Goal: Check status: Check status

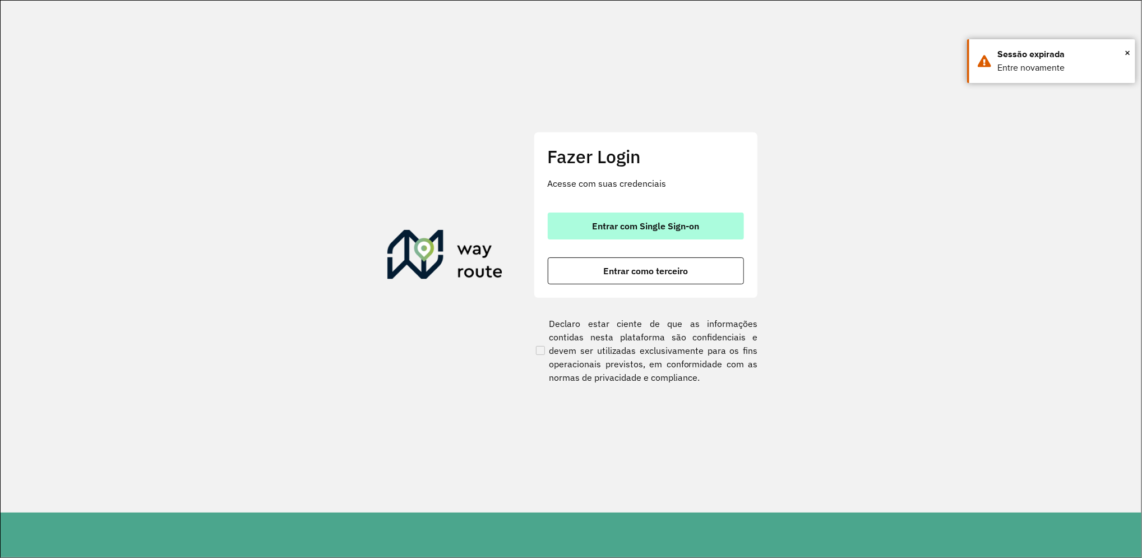
click at [656, 230] on span "Entrar com Single Sign-on" at bounding box center [645, 225] width 107 height 9
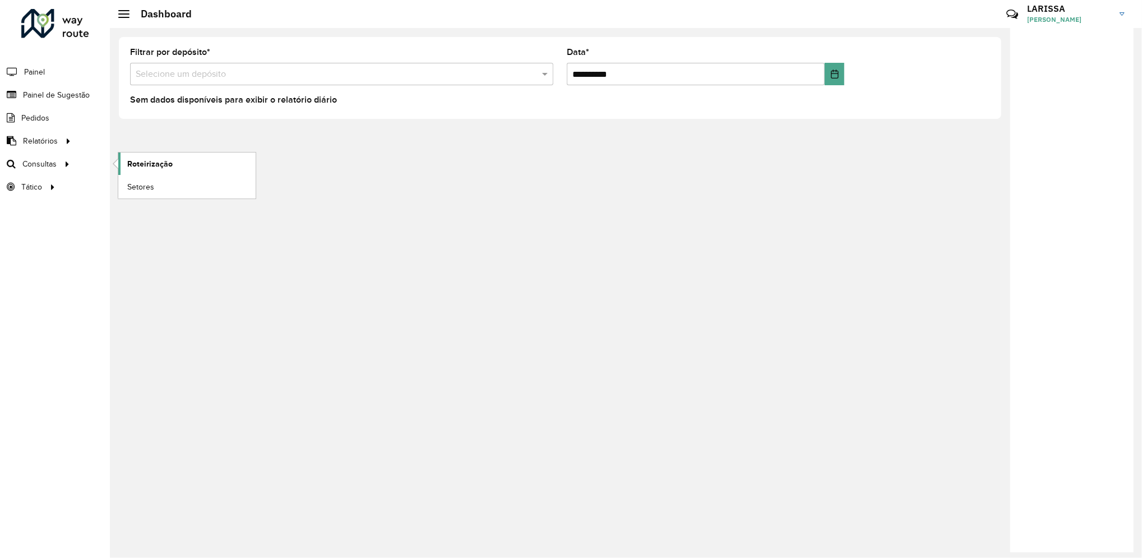
click at [142, 174] on link "Roteirização" at bounding box center [186, 164] width 137 height 22
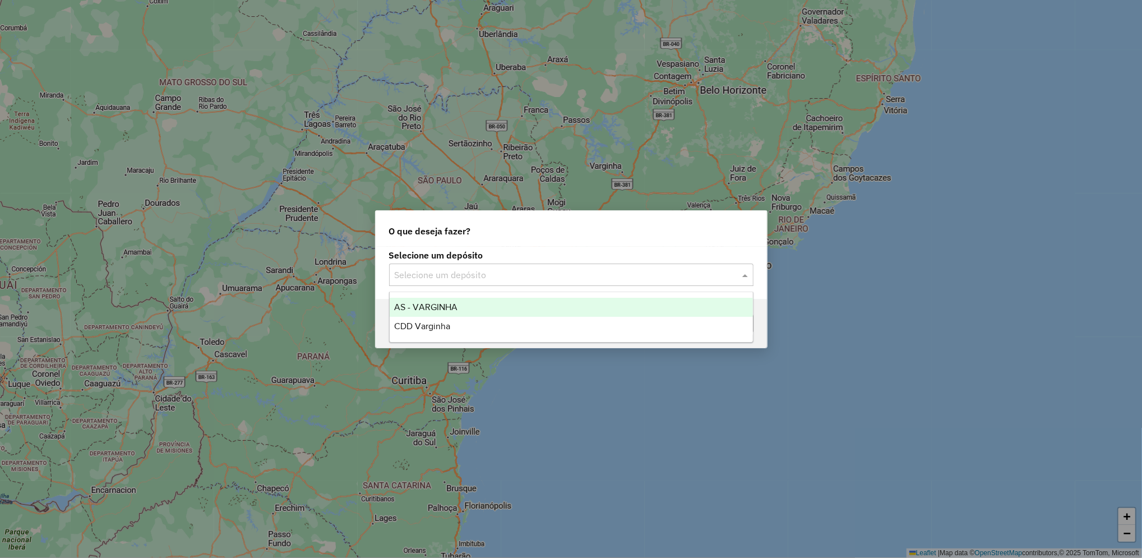
click at [480, 279] on input "text" at bounding box center [560, 275] width 331 height 13
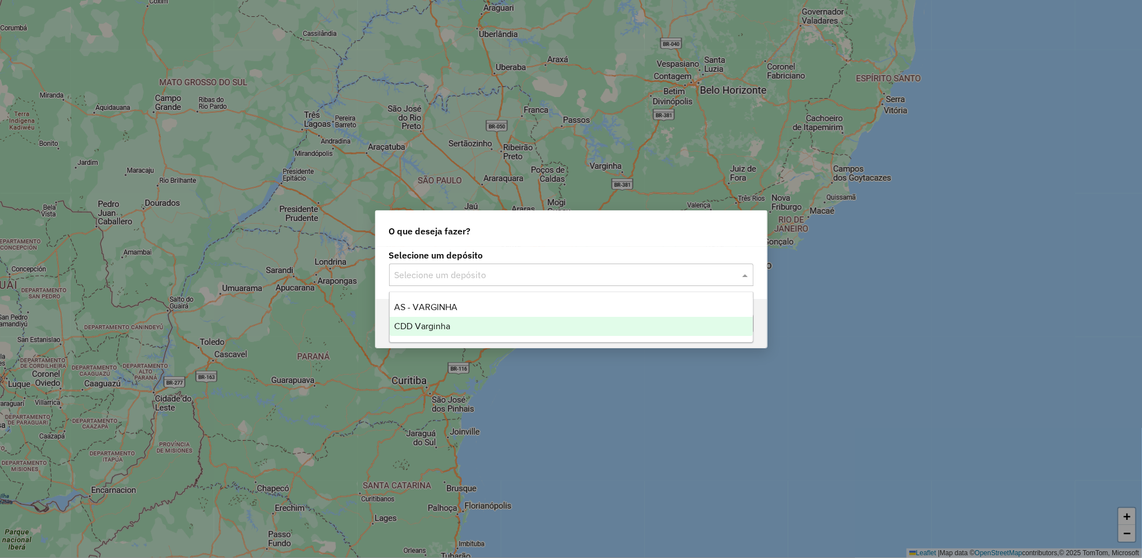
click at [482, 327] on div "CDD Varginha" at bounding box center [571, 326] width 363 height 19
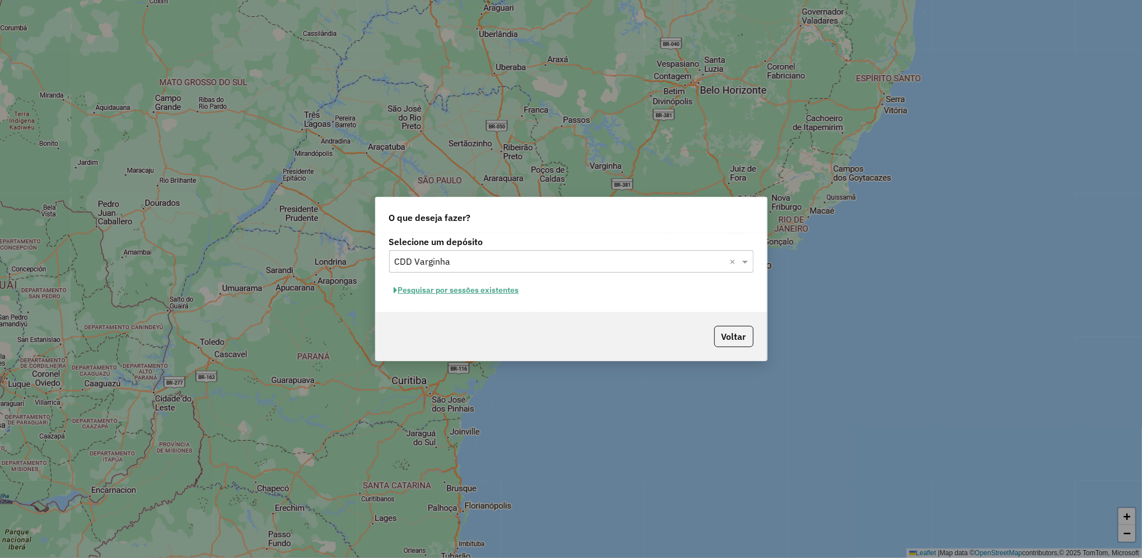
click at [479, 287] on button "Pesquisar por sessões existentes" at bounding box center [456, 289] width 135 height 17
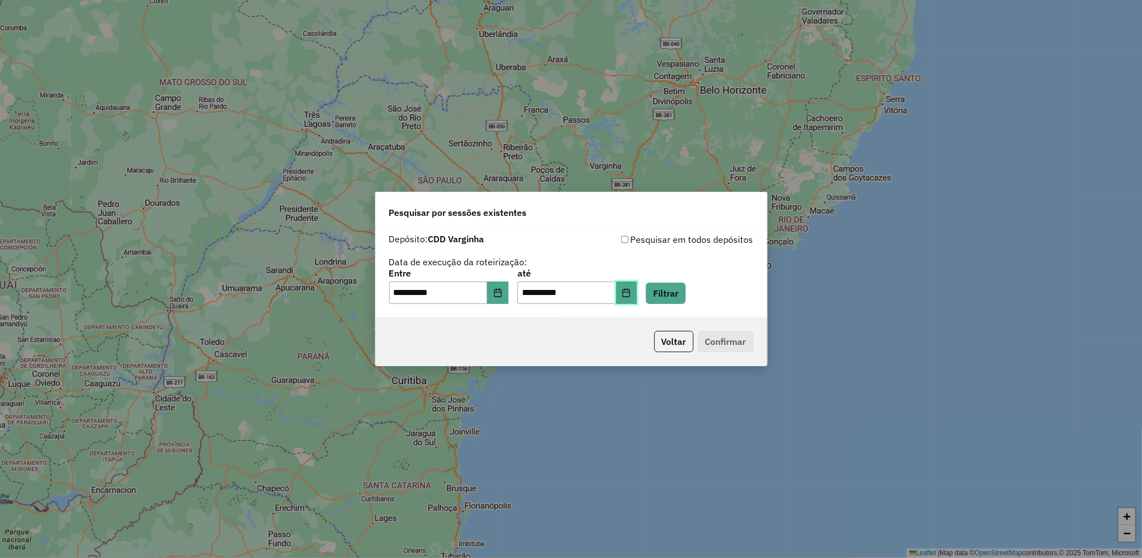
click at [638, 295] on button "Choose Date" at bounding box center [626, 292] width 21 height 22
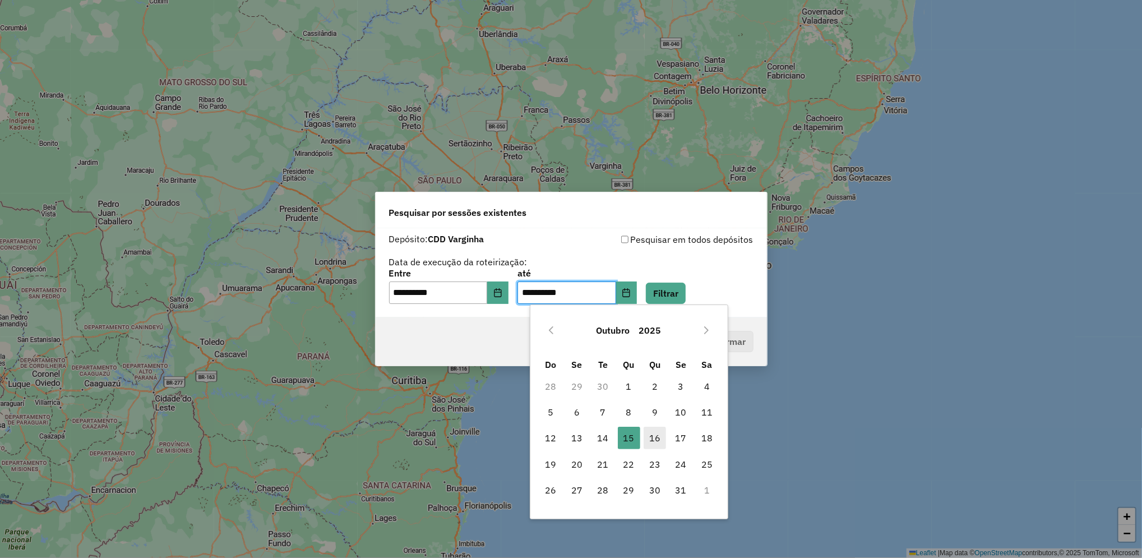
click at [655, 431] on span "16" at bounding box center [655, 438] width 22 height 22
type input "**********"
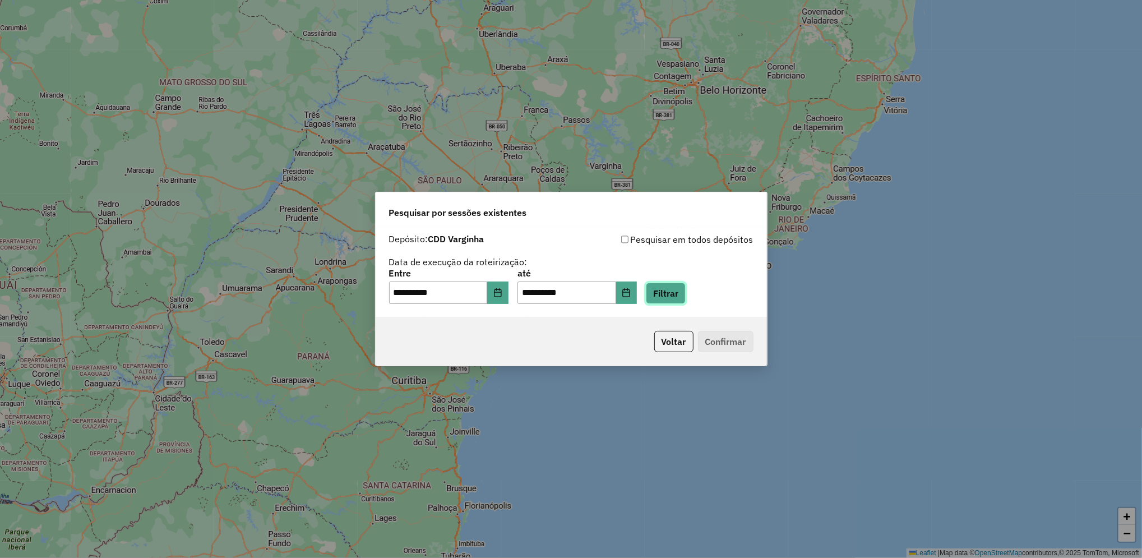
click at [686, 293] on button "Filtrar" at bounding box center [666, 293] width 40 height 21
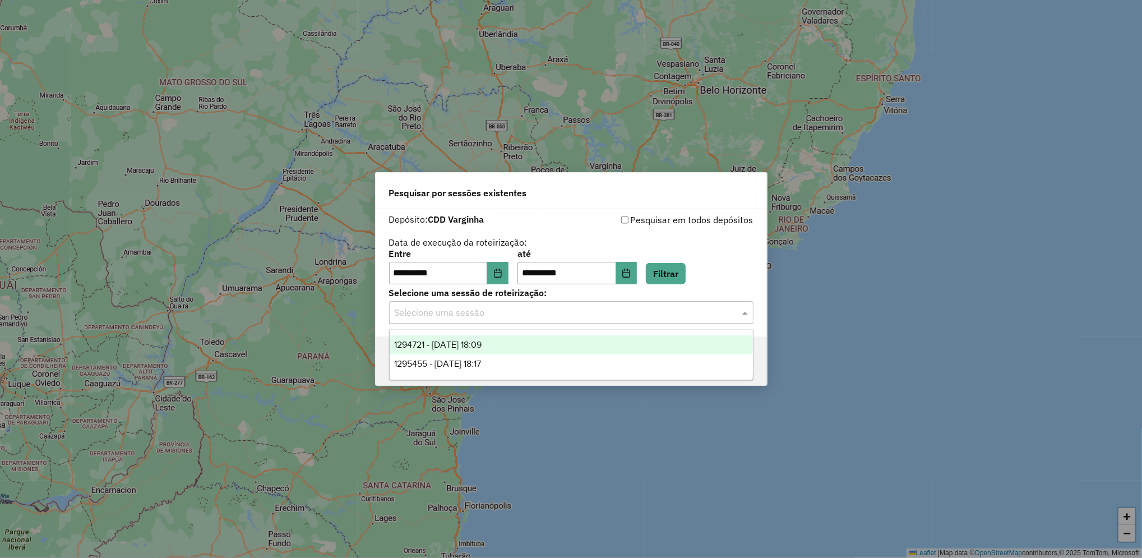
click at [482, 311] on input "text" at bounding box center [560, 312] width 331 height 13
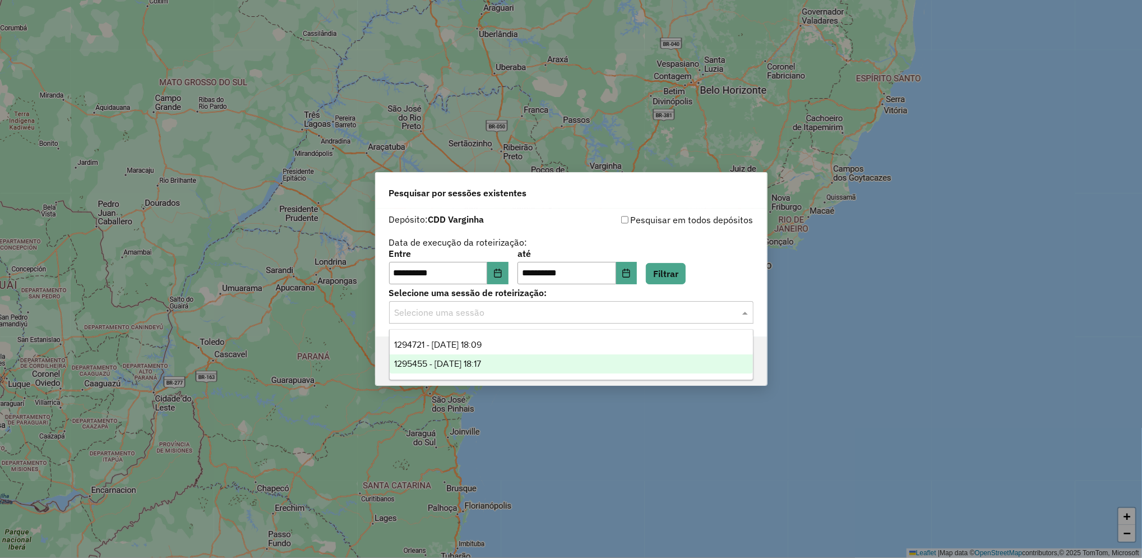
click at [481, 368] on span "1295455 - 16/10/2025 18:17" at bounding box center [437, 364] width 87 height 10
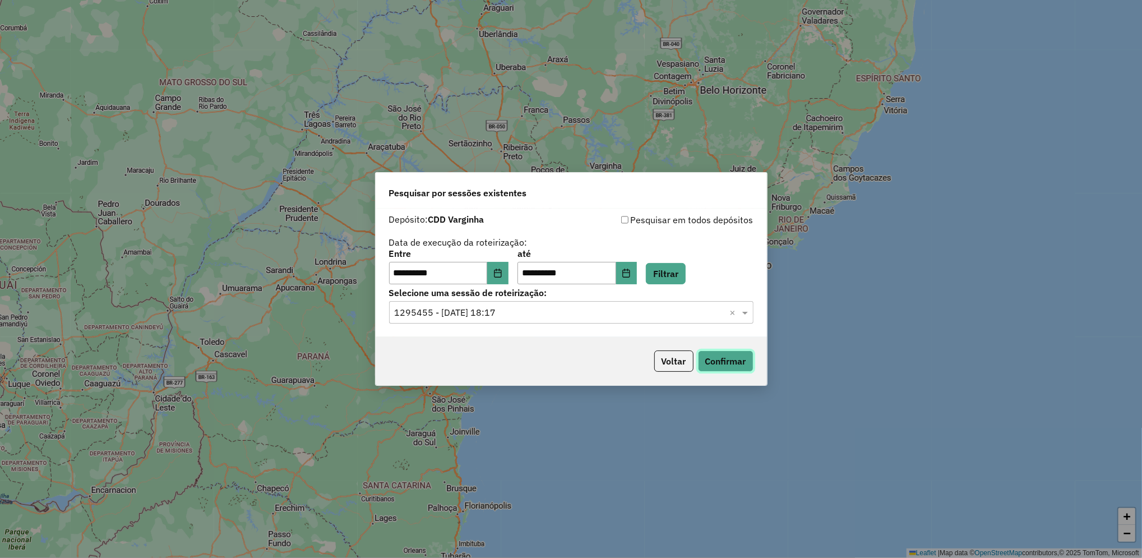
click at [721, 366] on button "Confirmar" at bounding box center [726, 360] width 56 height 21
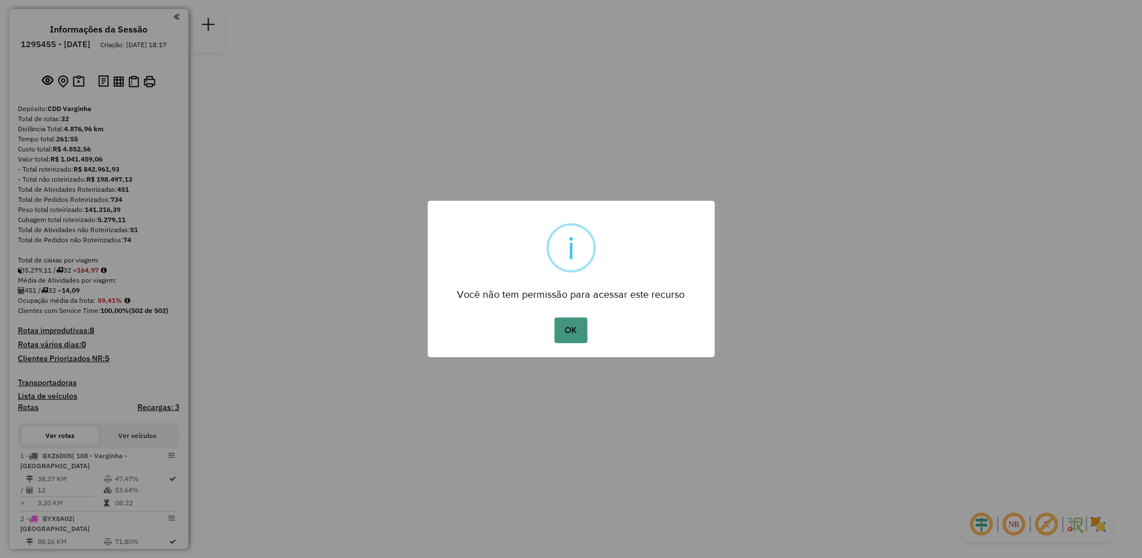
click at [576, 327] on button "OK" at bounding box center [571, 330] width 33 height 26
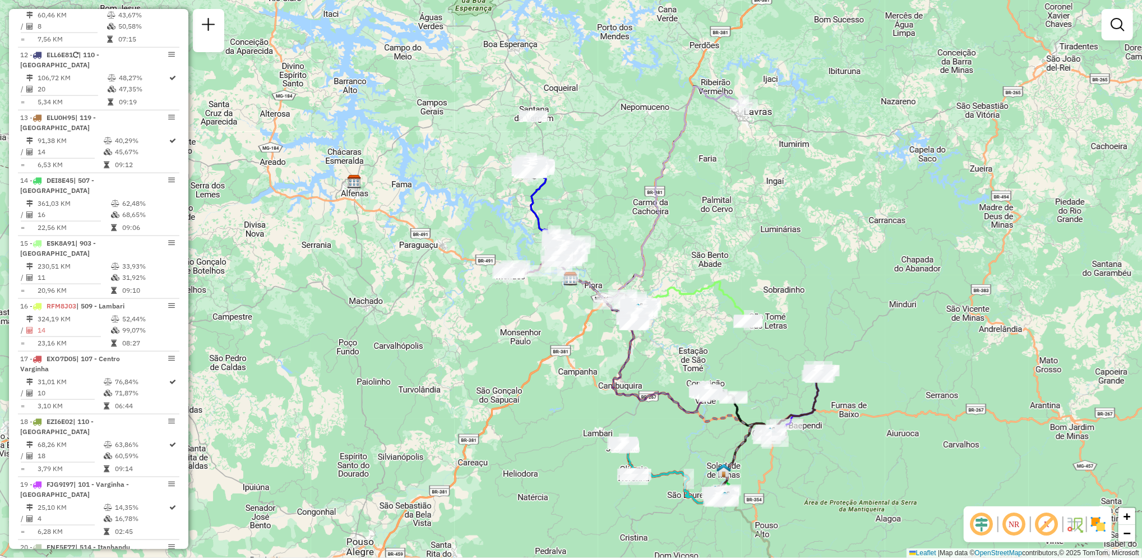
scroll to position [1116, 0]
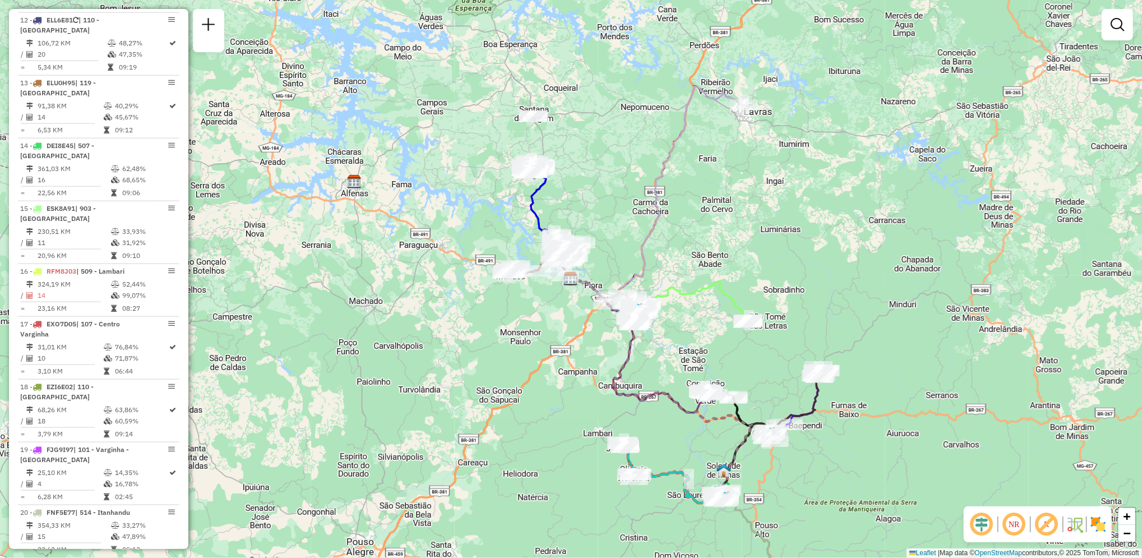
drag, startPoint x: 191, startPoint y: 299, endPoint x: 184, endPoint y: 321, distance: 23.3
click at [184, 321] on hb-router-mapa "Informações da Sessão 1295455 - 16/10/2025 Criação: 15/10/2025 18:17 Depósito: …" at bounding box center [571, 279] width 1142 height 558
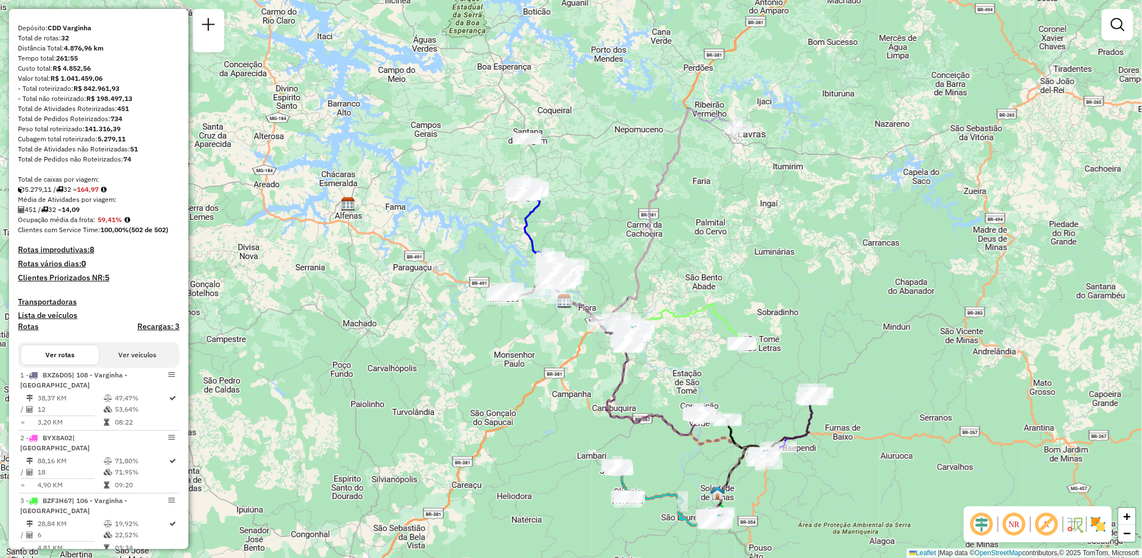
scroll to position [81, 0]
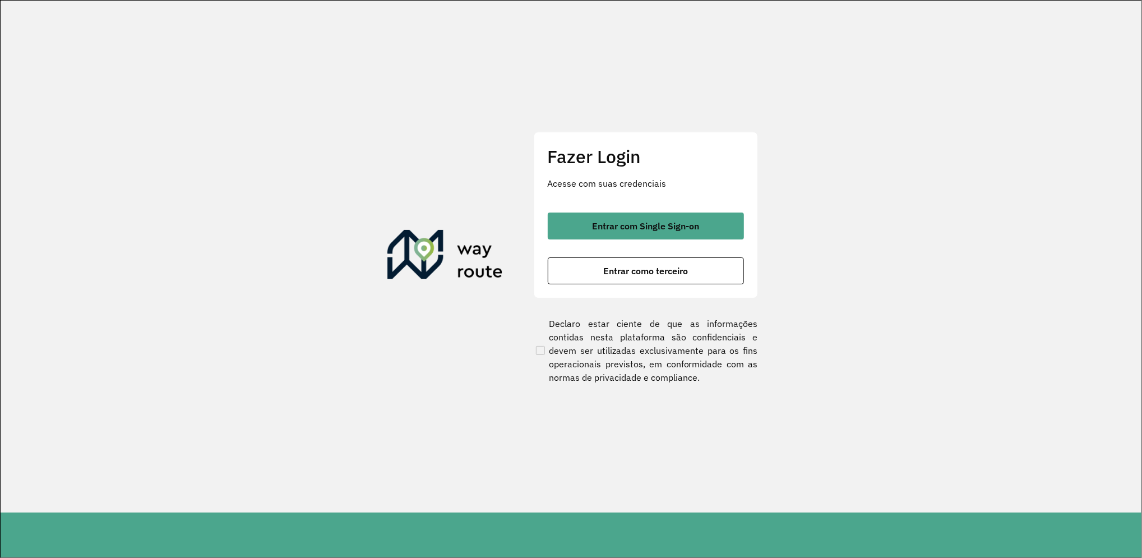
click at [660, 211] on div "Fazer Login Acesse com suas credenciais Entrar com Single Sign-on Entrar como t…" at bounding box center [646, 215] width 224 height 166
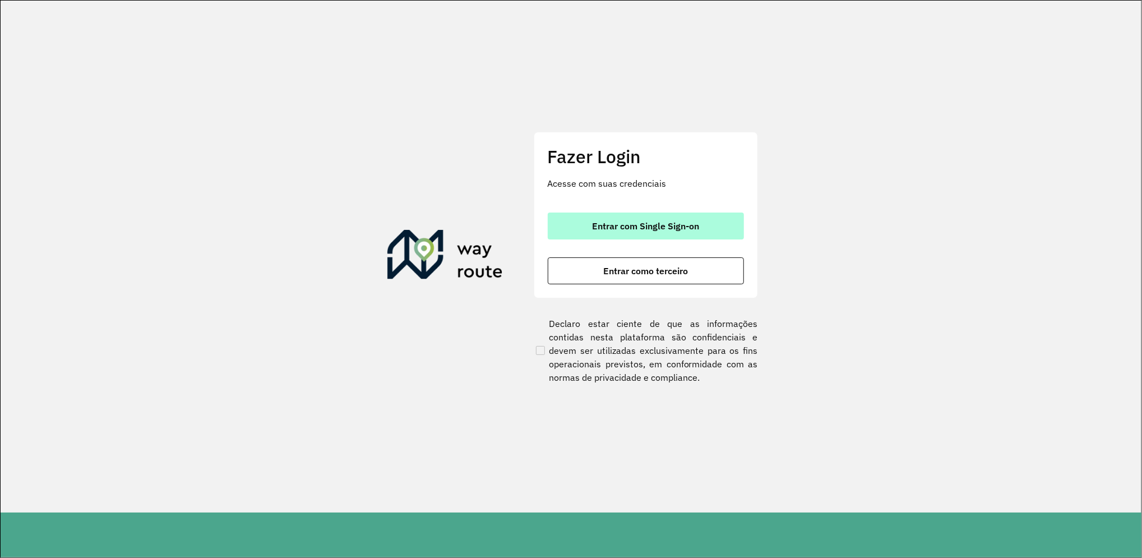
click at [663, 218] on button "Entrar com Single Sign-on" at bounding box center [646, 226] width 196 height 27
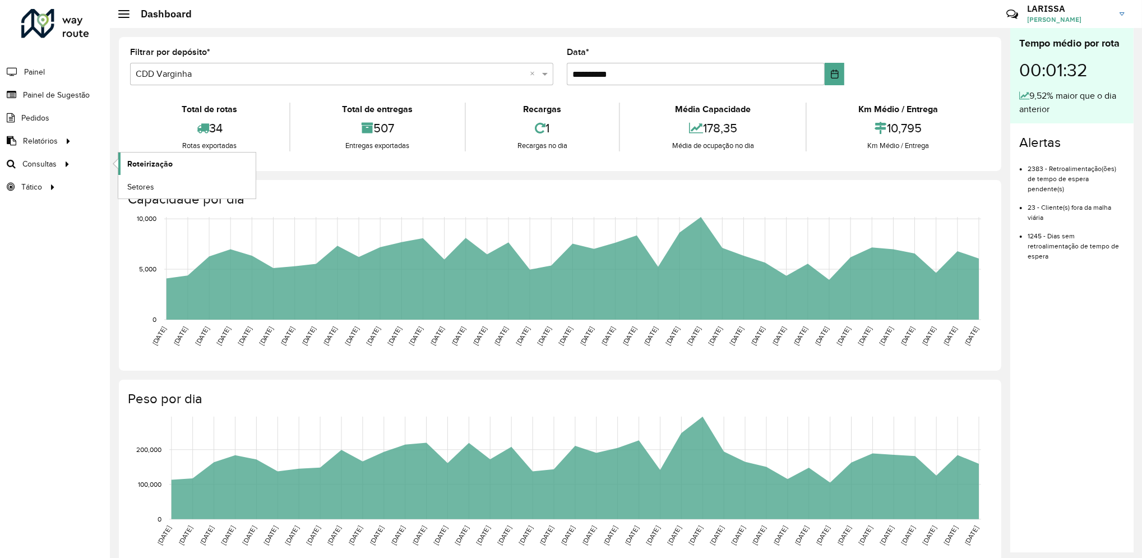
click at [139, 171] on link "Roteirização" at bounding box center [186, 164] width 137 height 22
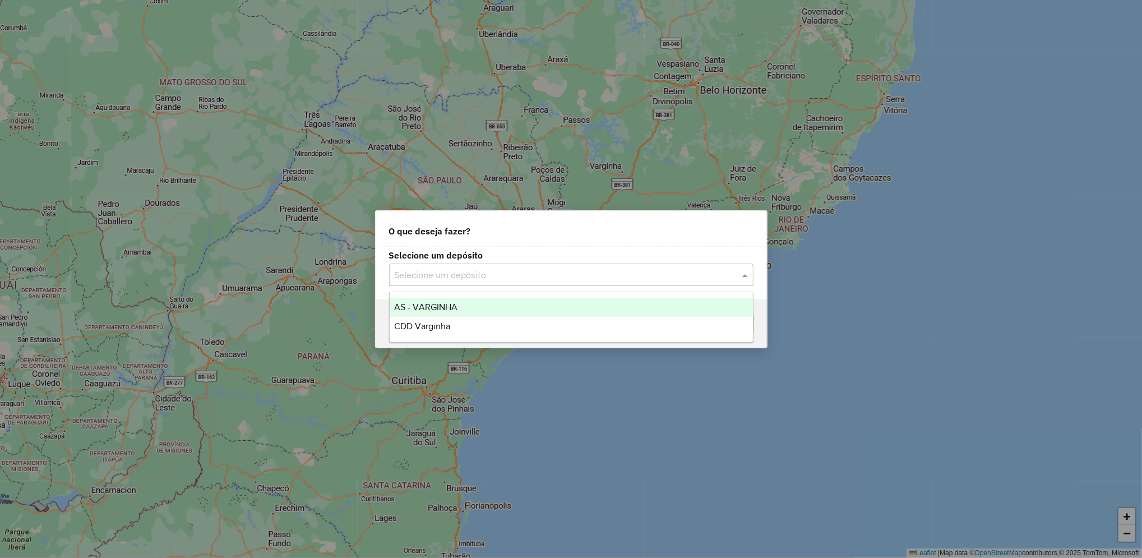
click at [534, 279] on input "text" at bounding box center [560, 275] width 331 height 13
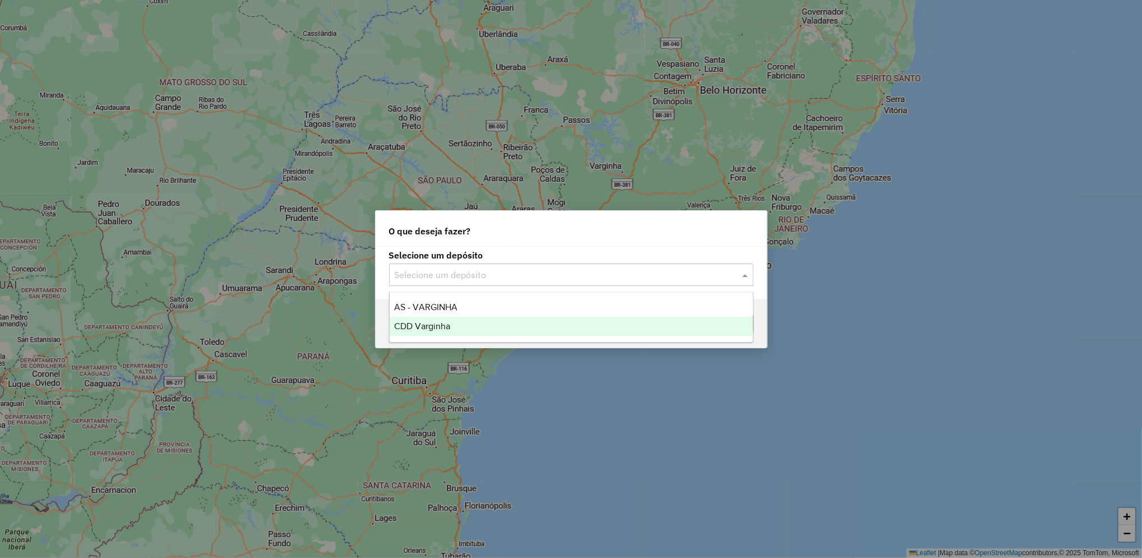
click at [510, 331] on div "CDD Varginha" at bounding box center [571, 326] width 363 height 19
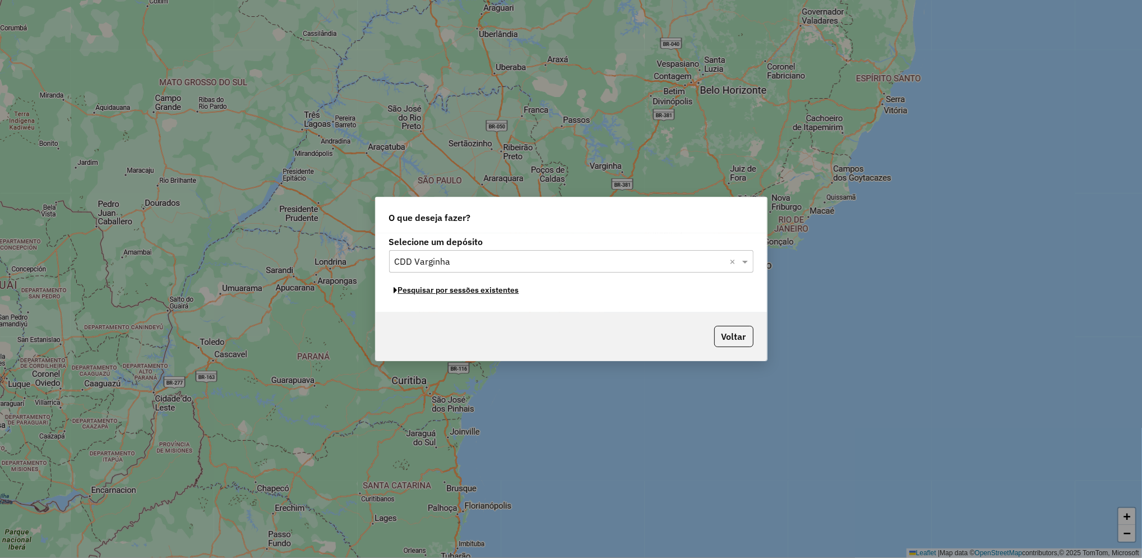
click at [513, 290] on button "Pesquisar por sessões existentes" at bounding box center [456, 289] width 135 height 17
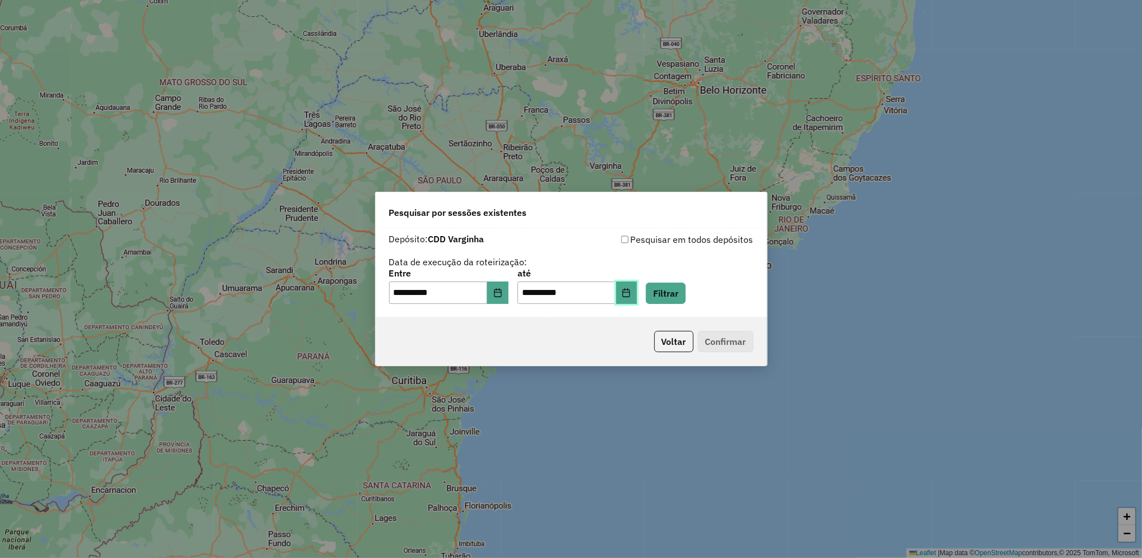
click at [631, 296] on icon "Choose Date" at bounding box center [626, 292] width 9 height 9
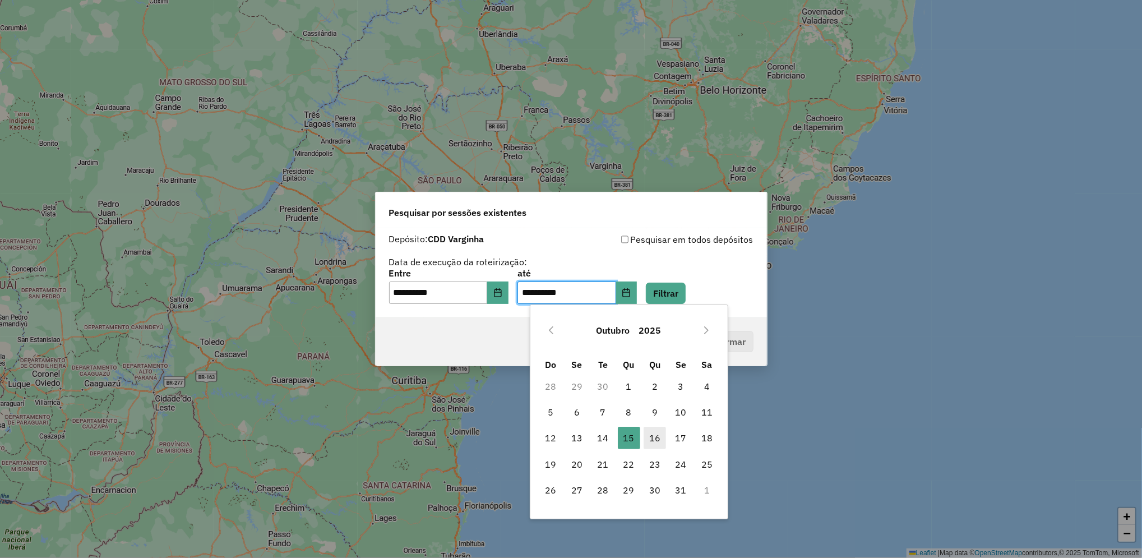
click at [657, 435] on span "16" at bounding box center [655, 438] width 22 height 22
type input "**********"
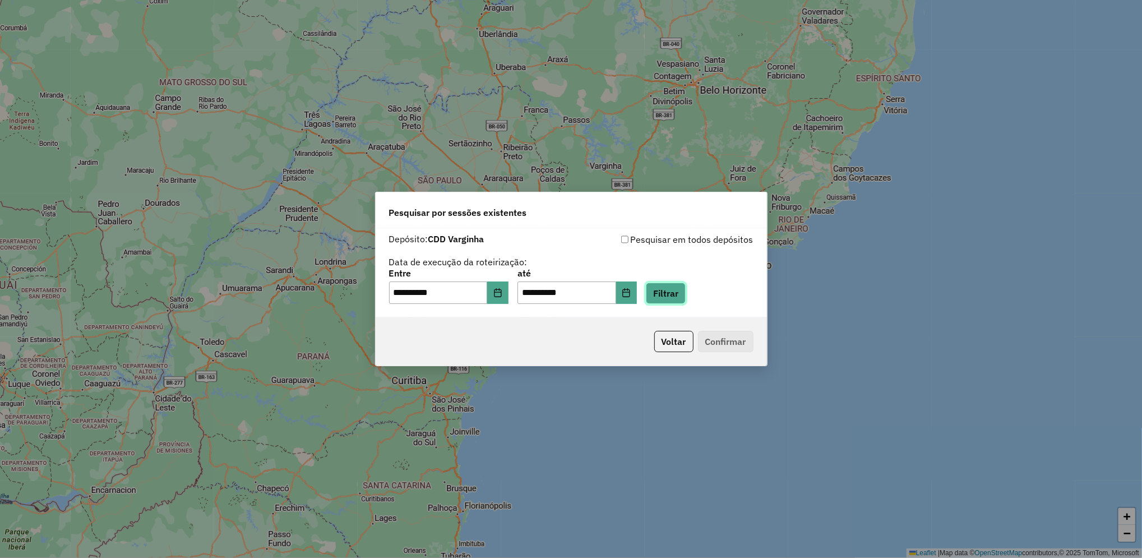
click at [686, 286] on button "Filtrar" at bounding box center [666, 293] width 40 height 21
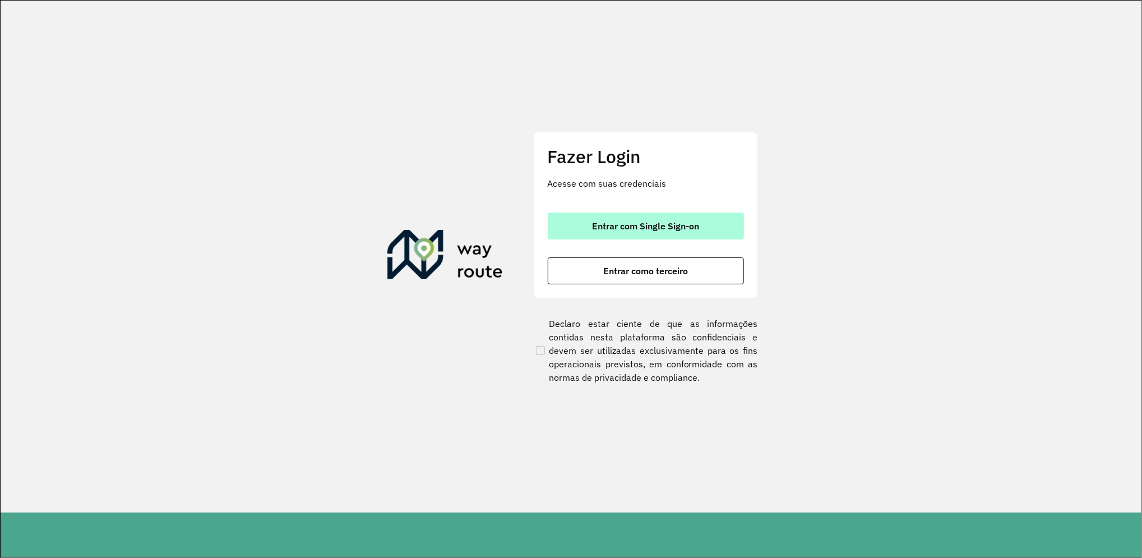
click at [670, 227] on span "Entrar com Single Sign-on" at bounding box center [645, 225] width 107 height 9
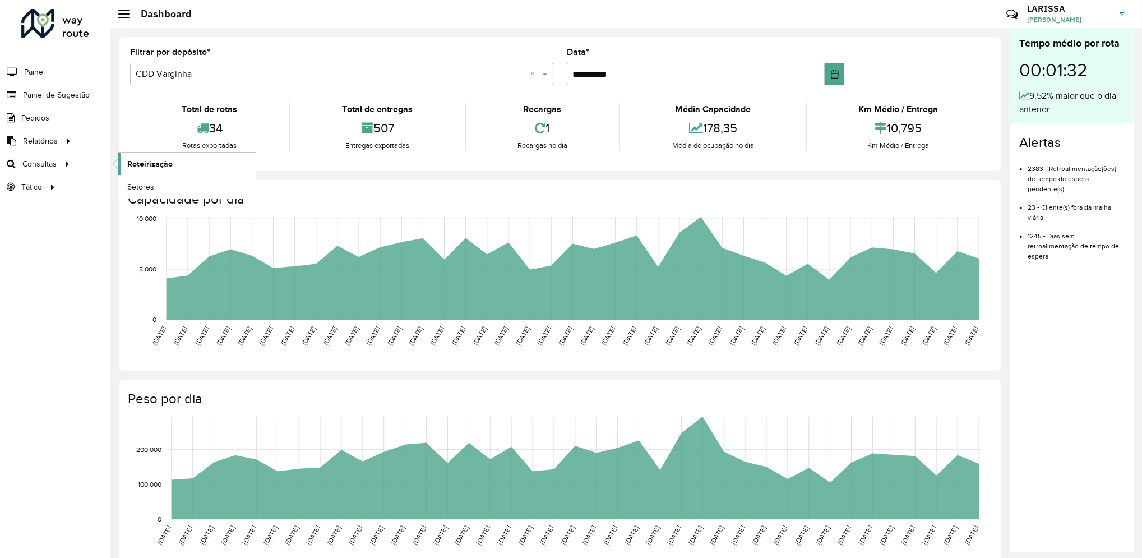
click at [128, 167] on span "Roteirização" at bounding box center [149, 164] width 45 height 12
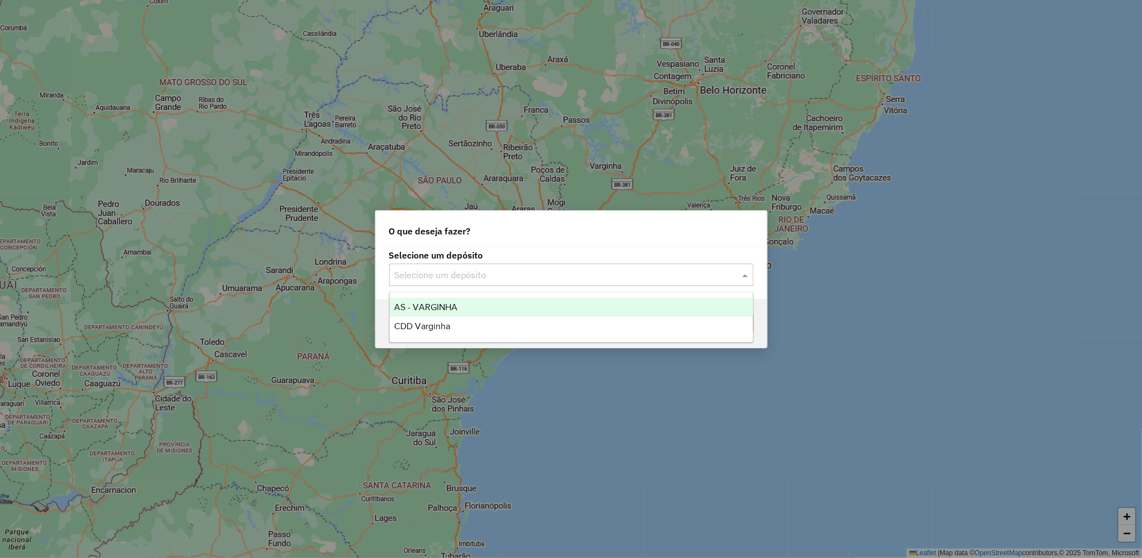
click at [656, 267] on div "Selecione um depósito" at bounding box center [571, 275] width 364 height 22
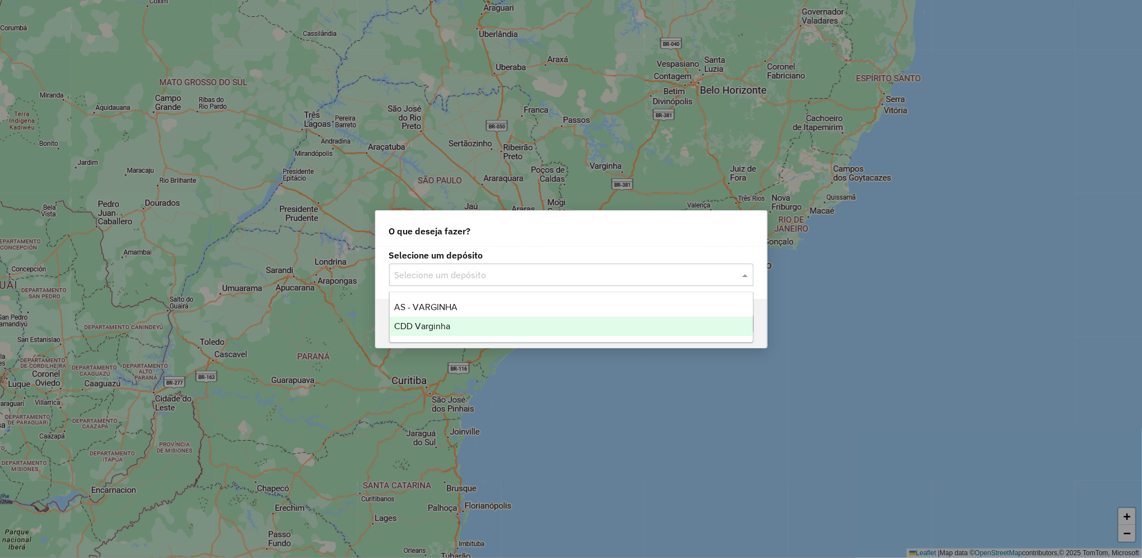
click at [625, 329] on div "CDD Varginha" at bounding box center [571, 326] width 363 height 19
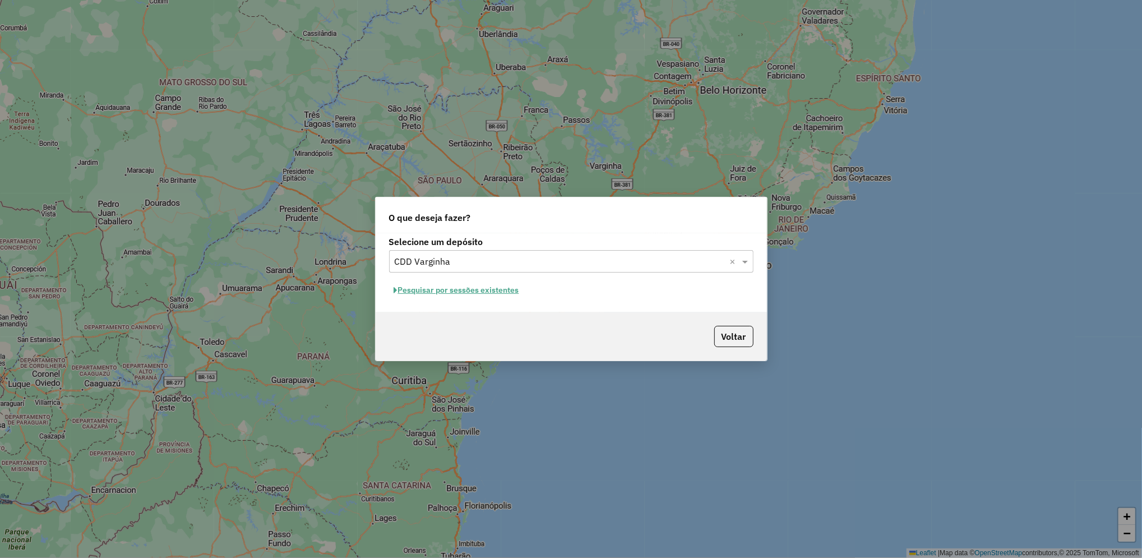
click at [507, 289] on button "Pesquisar por sessões existentes" at bounding box center [456, 289] width 135 height 17
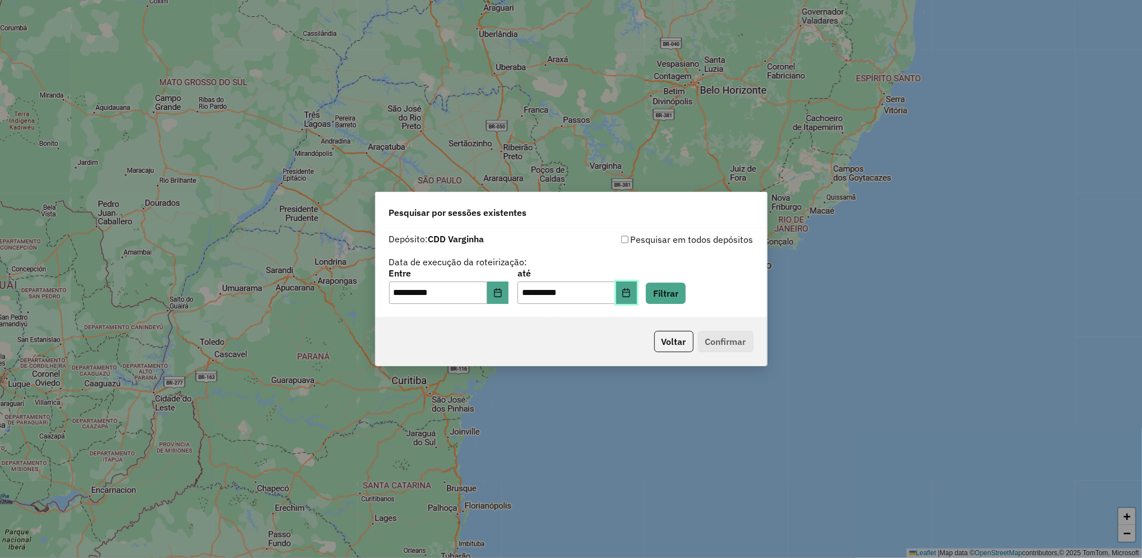
click at [631, 289] on icon "Choose Date" at bounding box center [626, 292] width 9 height 9
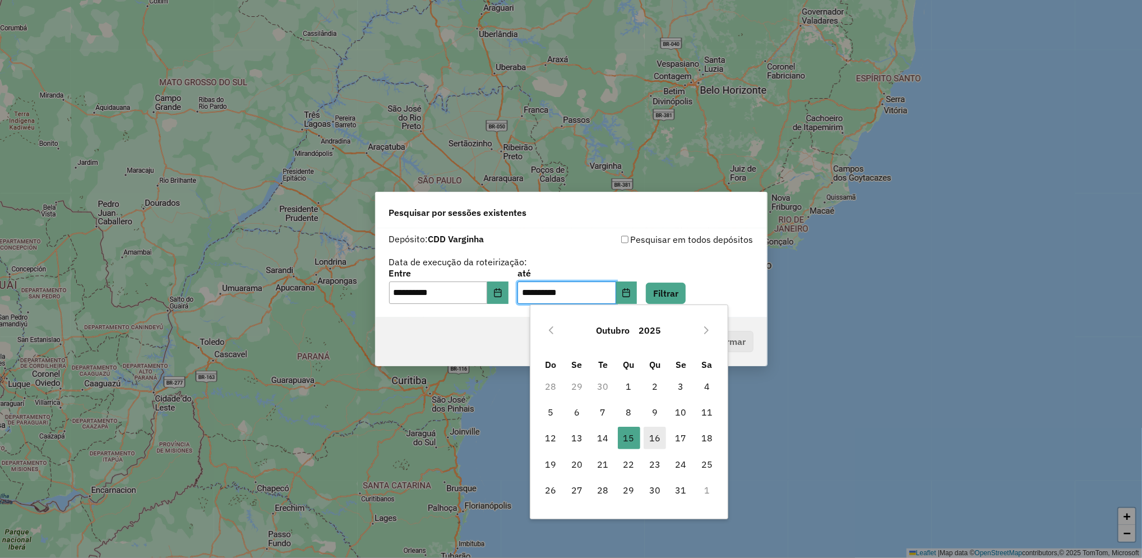
click at [664, 433] on span "16" at bounding box center [655, 438] width 22 height 22
type input "**********"
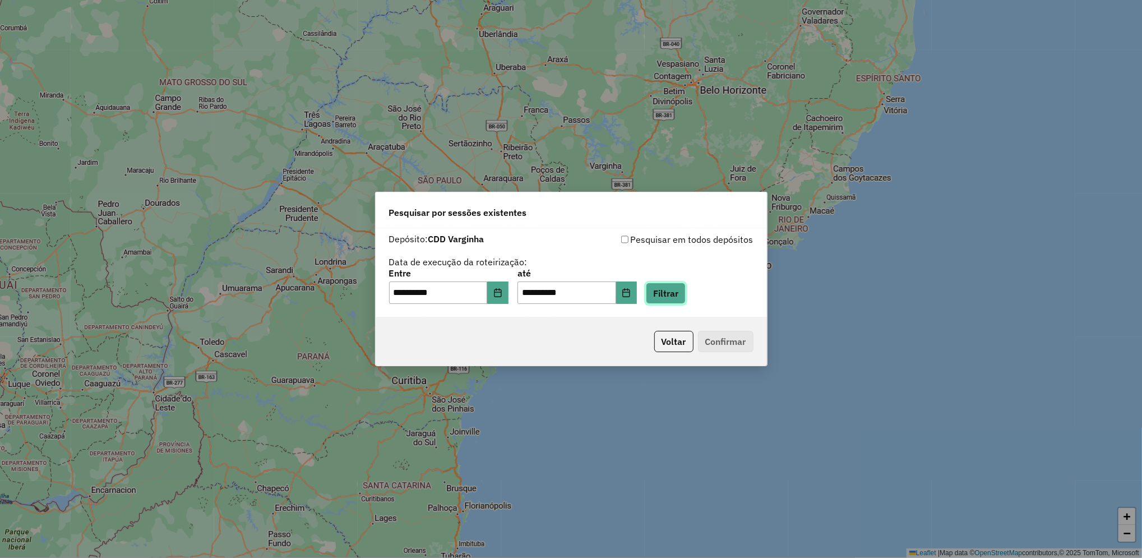
click at [686, 289] on button "Filtrar" at bounding box center [666, 293] width 40 height 21
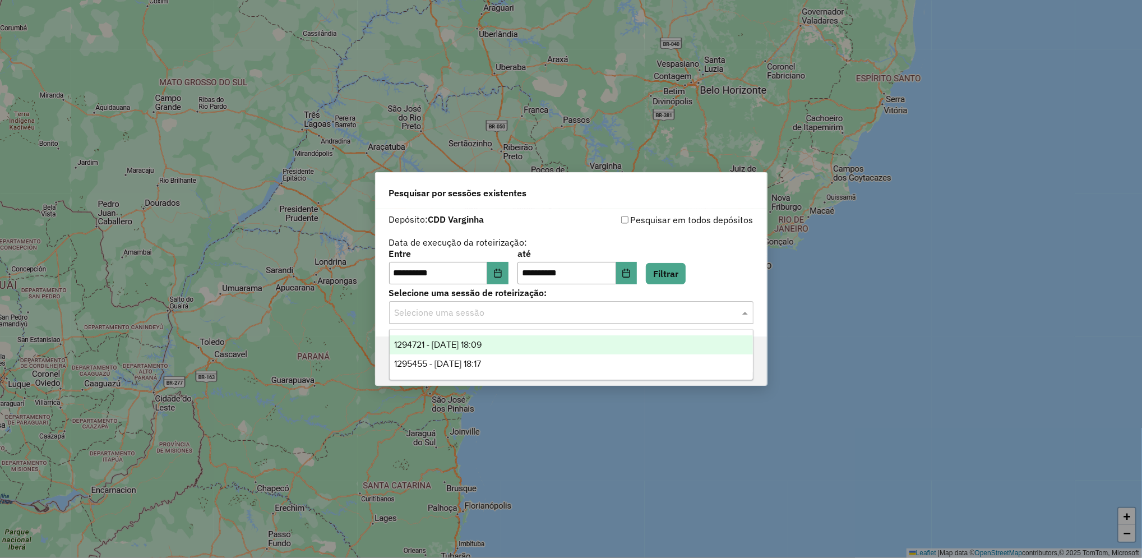
click at [593, 306] on input "text" at bounding box center [560, 312] width 331 height 13
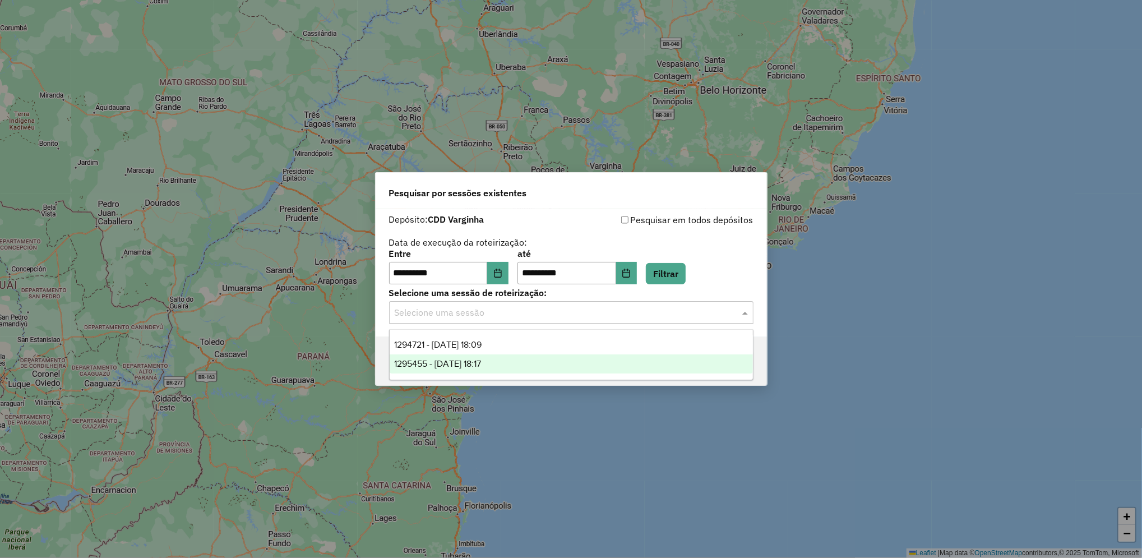
click at [594, 358] on div "1295455 - 16/10/2025 18:17" at bounding box center [571, 363] width 363 height 19
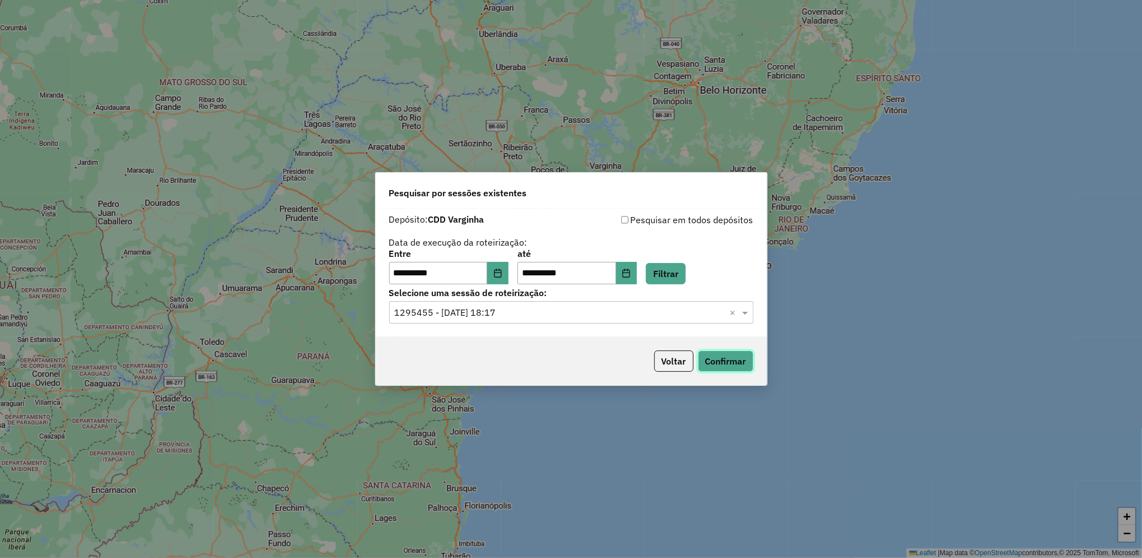
click at [733, 367] on button "Confirmar" at bounding box center [726, 360] width 56 height 21
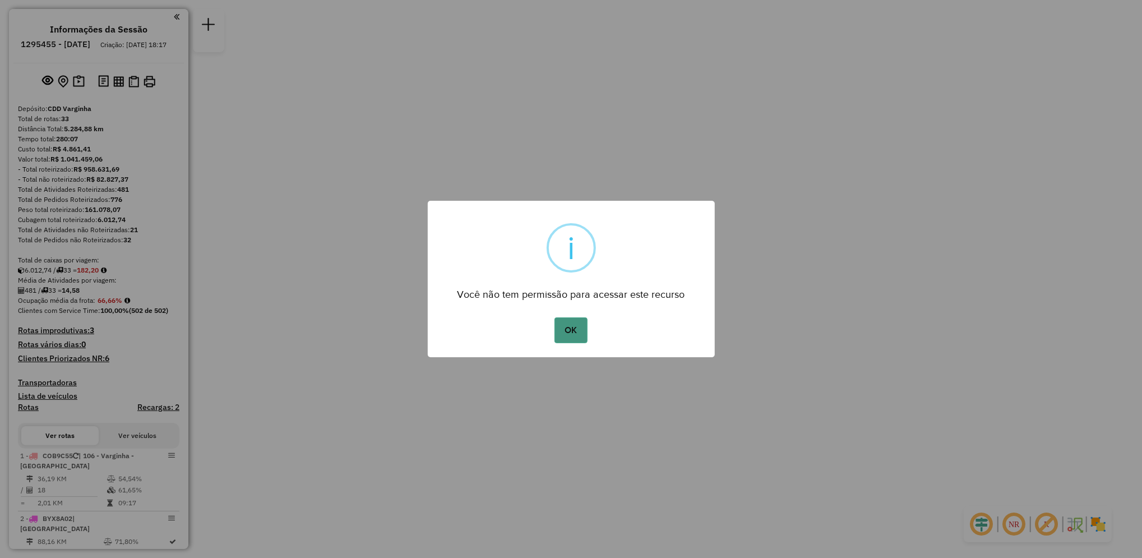
click at [565, 333] on button "OK" at bounding box center [571, 330] width 33 height 26
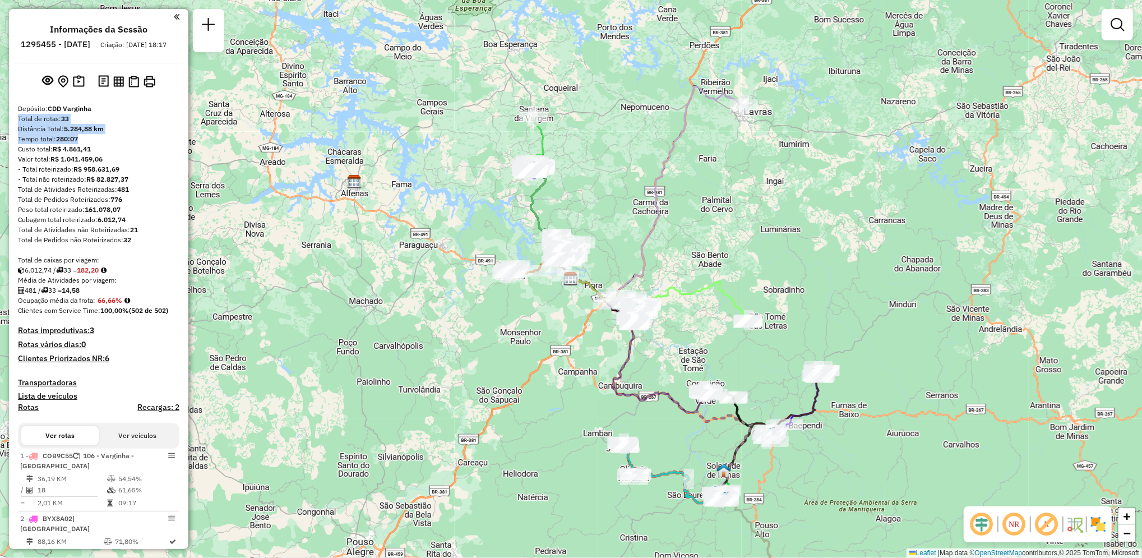
drag, startPoint x: 183, startPoint y: 104, endPoint x: 183, endPoint y: 153, distance: 48.8
click at [183, 153] on div "Informações da Sessão 1295455 - [DATE] Criação: [DATE] 18:17 Depósito: CDD Varg…" at bounding box center [98, 279] width 179 height 540
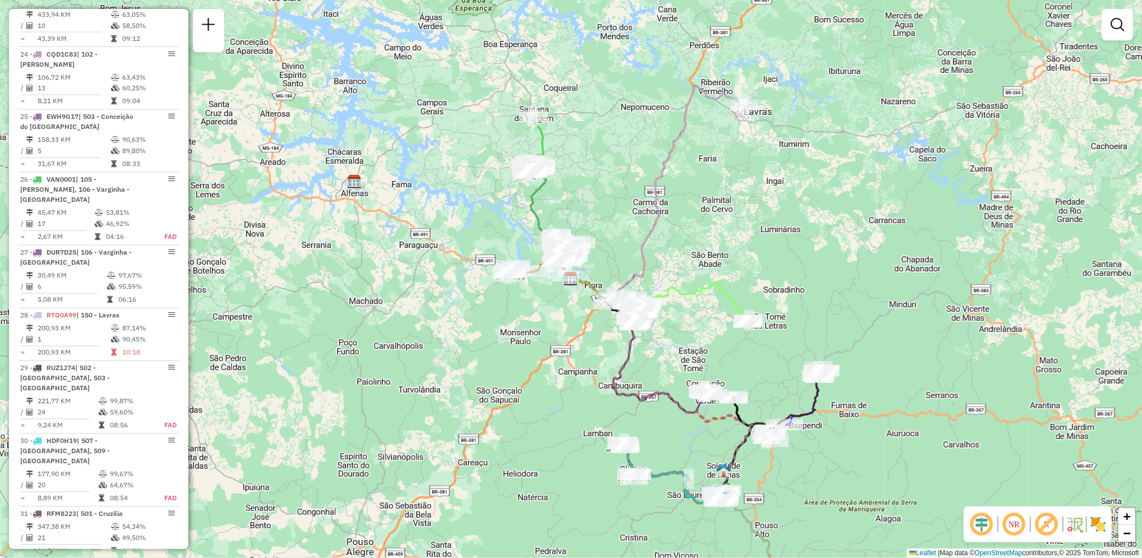
scroll to position [1614, 0]
